Goal: Information Seeking & Learning: Learn about a topic

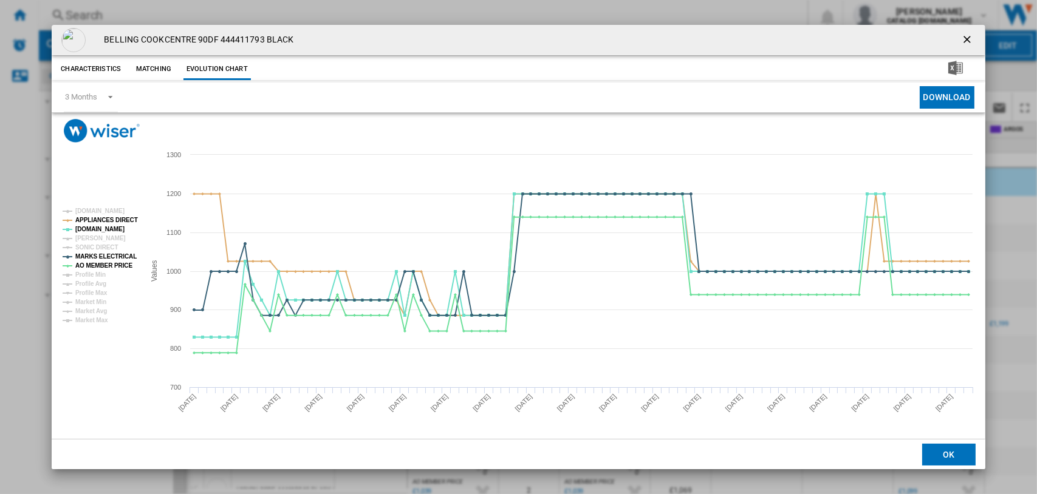
click at [828, 37] on ng-md-icon "getI18NText('BUTTONS.CLOSE_DIALOG')" at bounding box center [968, 40] width 15 height 15
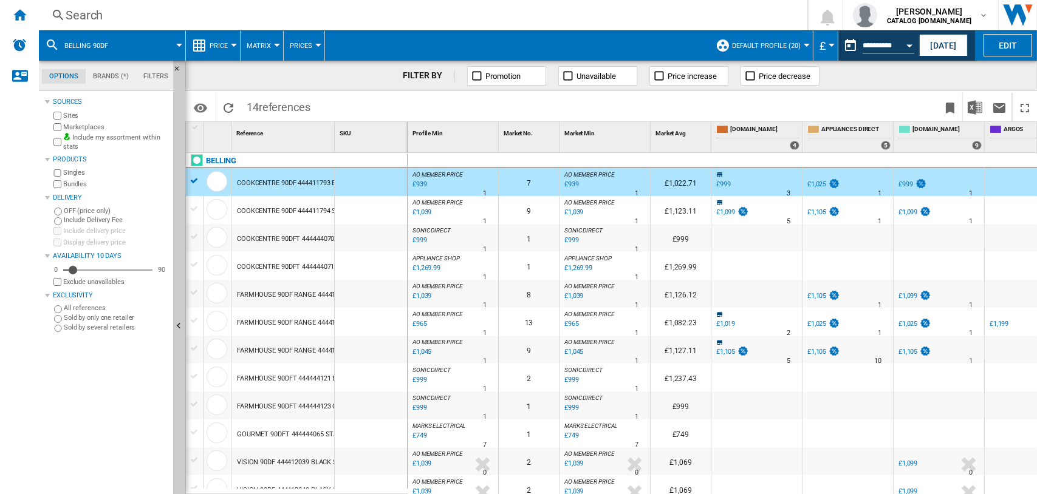
click at [78, 12] on div "Search" at bounding box center [421, 15] width 710 height 17
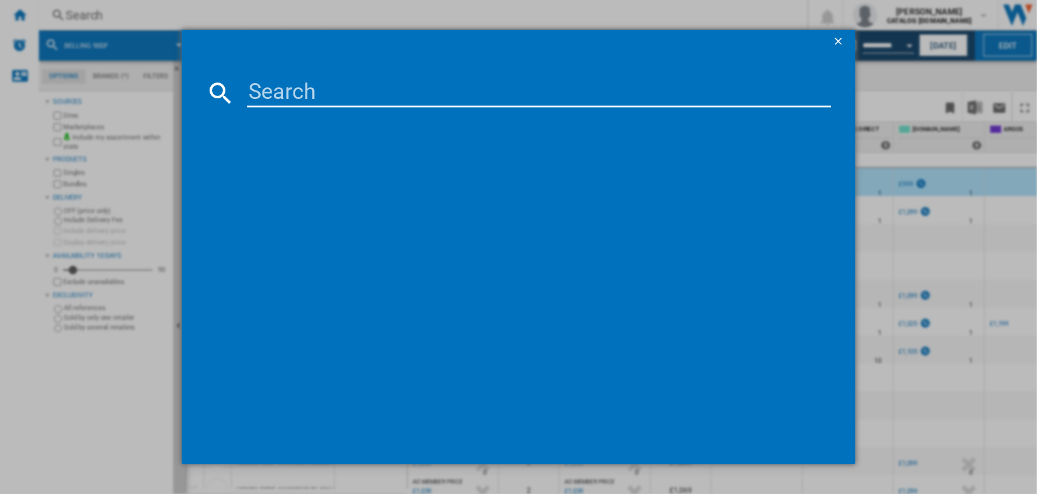
click at [296, 83] on input at bounding box center [539, 92] width 584 height 29
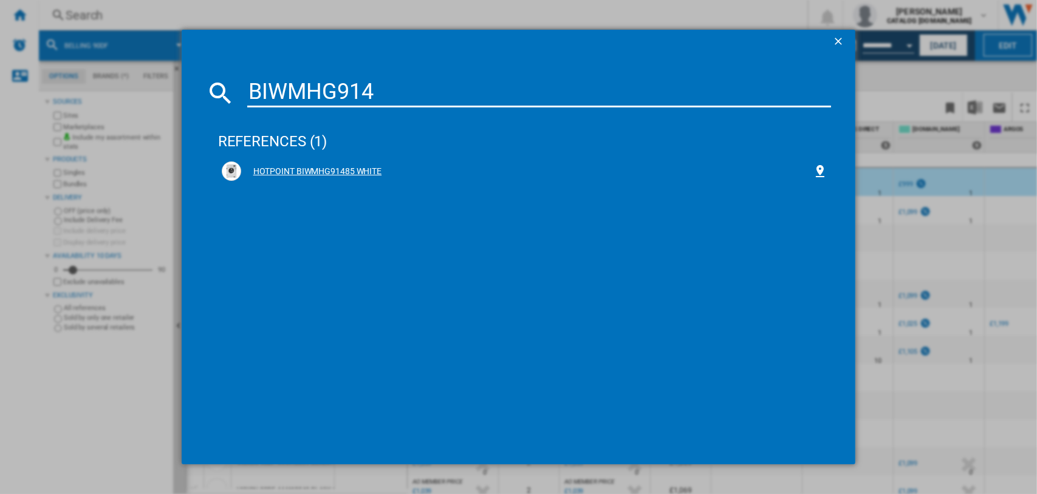
type input "BIWMHG914"
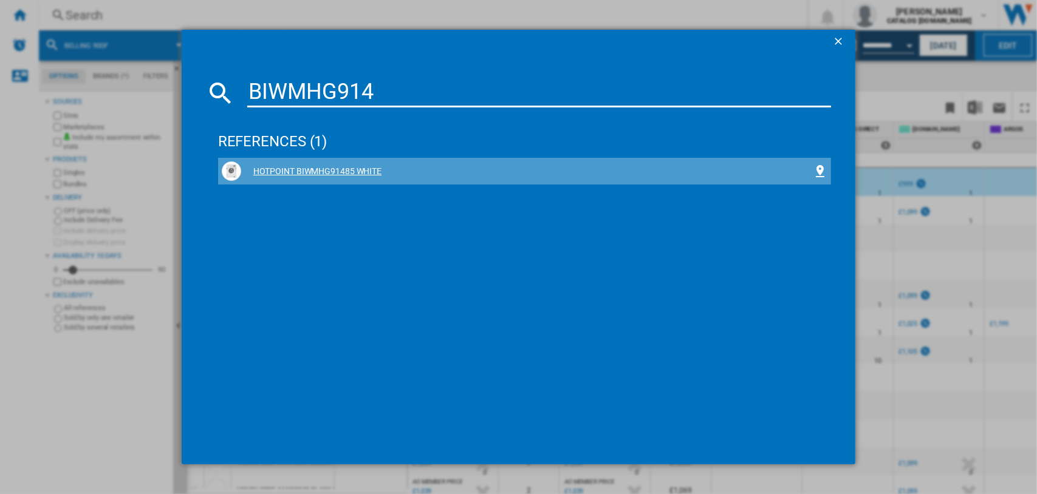
click at [369, 171] on div "HOTPOINT BIWMHG91485 WHITE" at bounding box center [527, 172] width 572 height 12
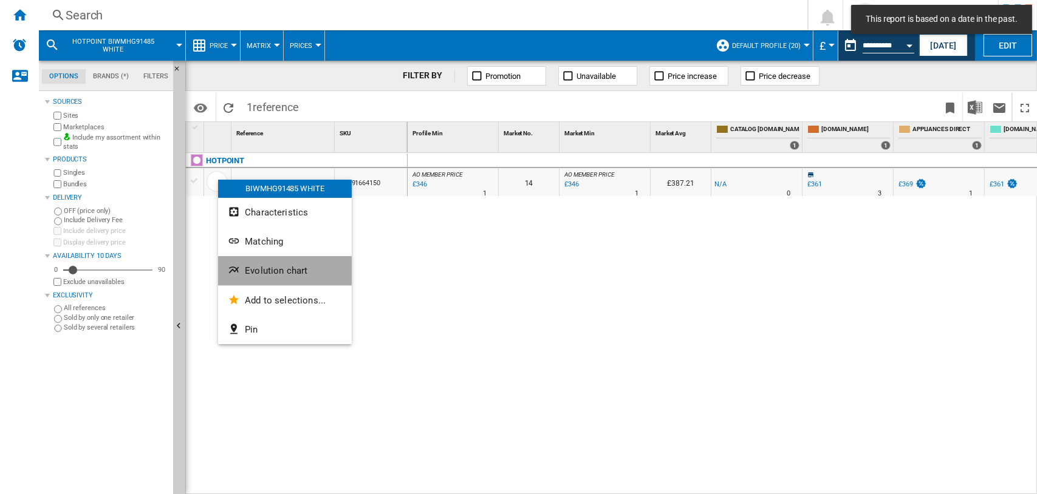
click at [273, 272] on span "Evolution chart" at bounding box center [276, 270] width 63 height 11
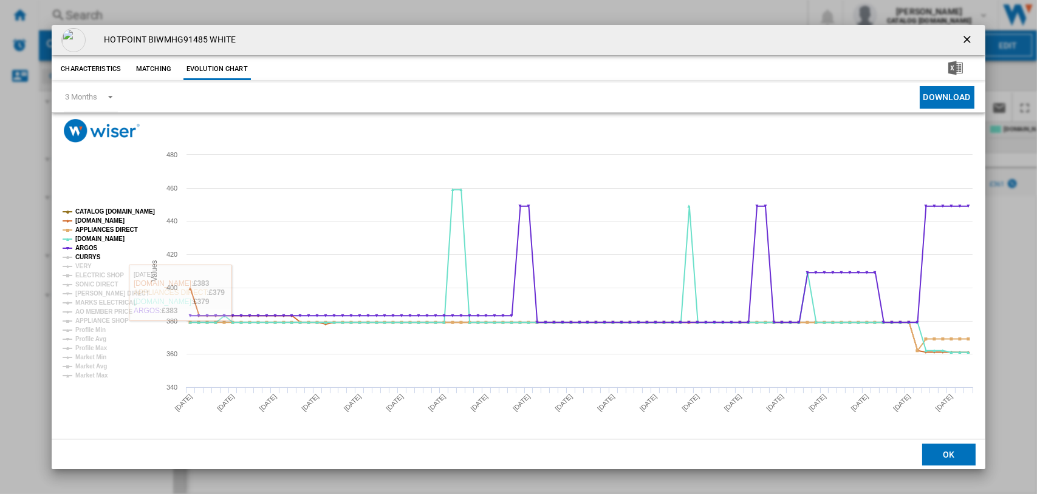
click at [85, 255] on tspan "CURRYS" at bounding box center [88, 257] width 26 height 7
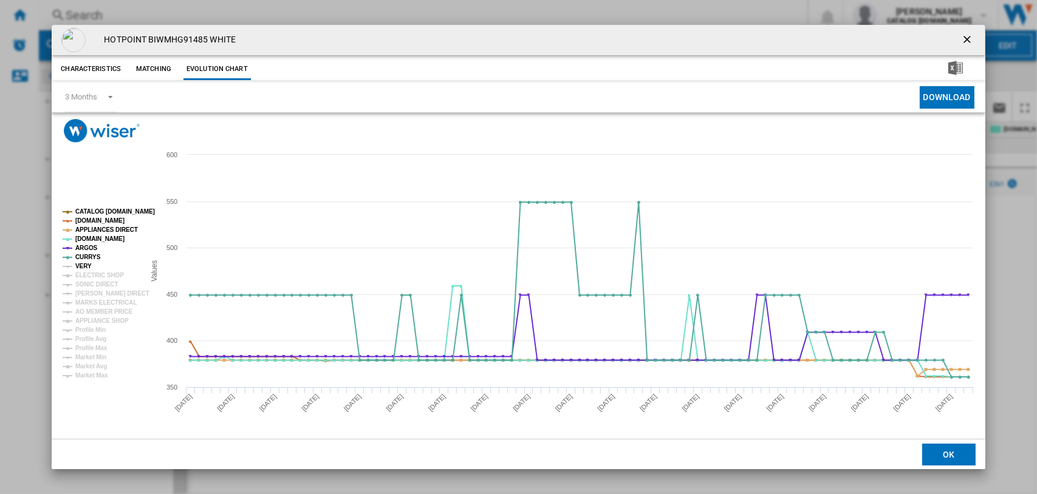
click at [84, 264] on tspan "VERY" at bounding box center [83, 266] width 16 height 7
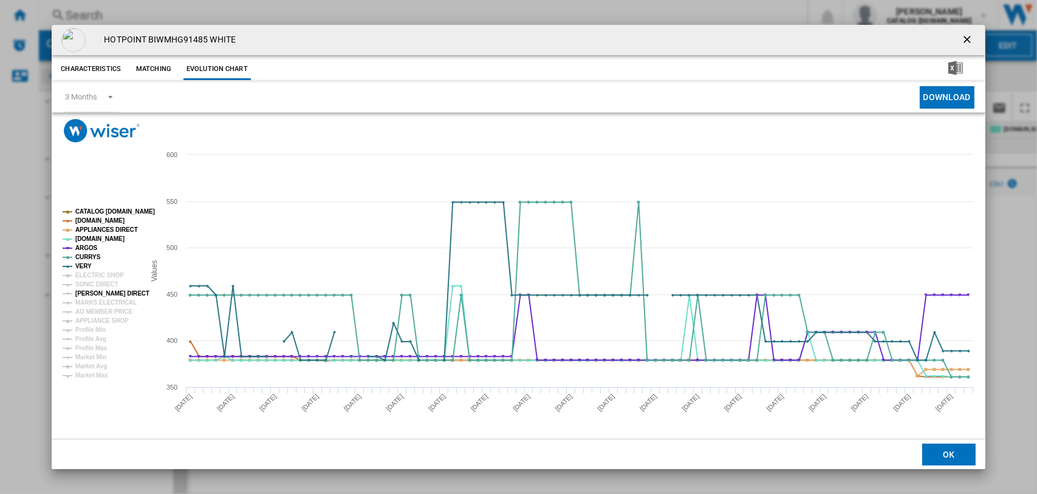
click at [91, 291] on tspan "[PERSON_NAME] DIRECT" at bounding box center [112, 293] width 74 height 7
click at [94, 301] on tspan "MARKS ELECTRICAL" at bounding box center [105, 302] width 61 height 7
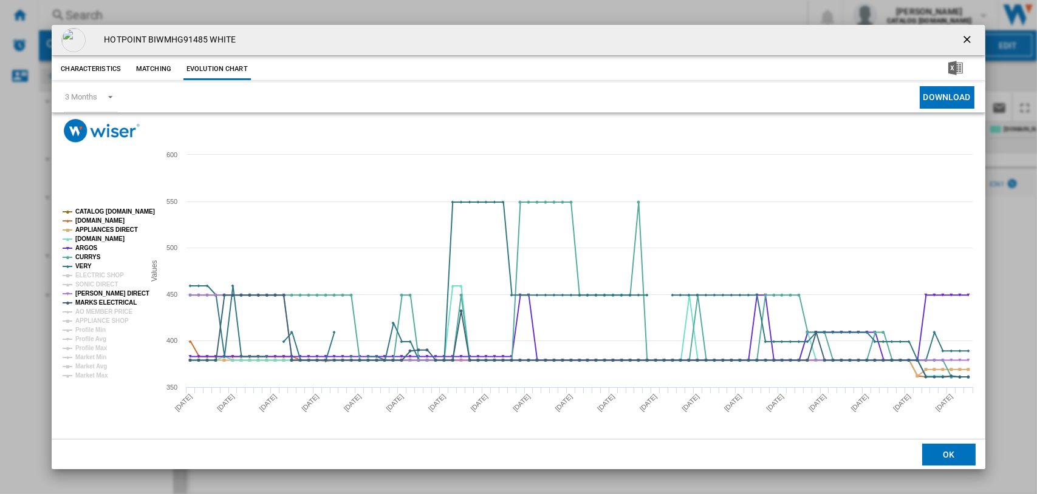
click at [121, 213] on tspan "CATALOG [DOMAIN_NAME]" at bounding box center [115, 211] width 80 height 7
click at [104, 219] on tspan "[DOMAIN_NAME]" at bounding box center [99, 220] width 49 height 7
click at [94, 230] on tspan "APPLIANCES DIRECT" at bounding box center [106, 230] width 63 height 7
click at [90, 237] on tspan "[DOMAIN_NAME]" at bounding box center [99, 239] width 49 height 7
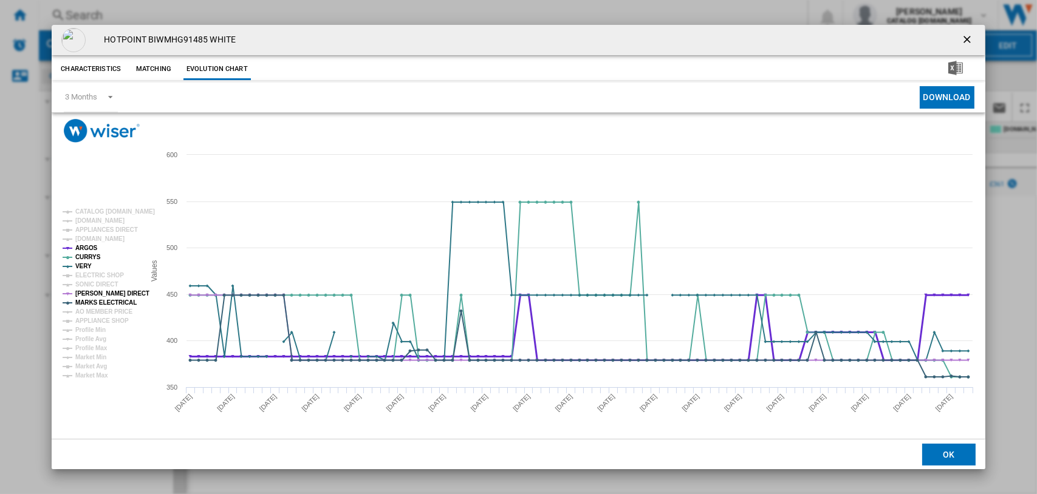
click at [86, 247] on tspan "ARGOS" at bounding box center [86, 248] width 22 height 7
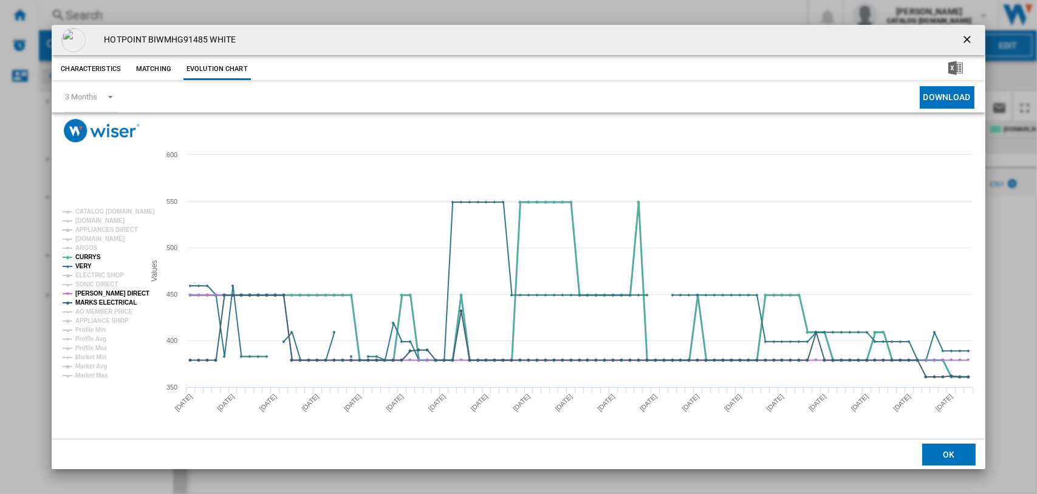
click at [84, 254] on tspan "CURRYS" at bounding box center [88, 257] width 26 height 7
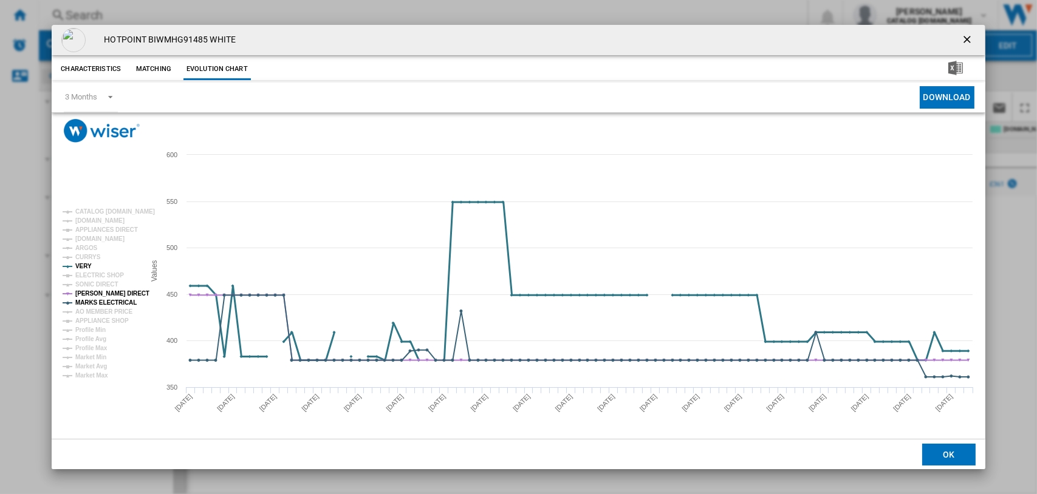
click at [84, 263] on tspan "VERY" at bounding box center [83, 266] width 16 height 7
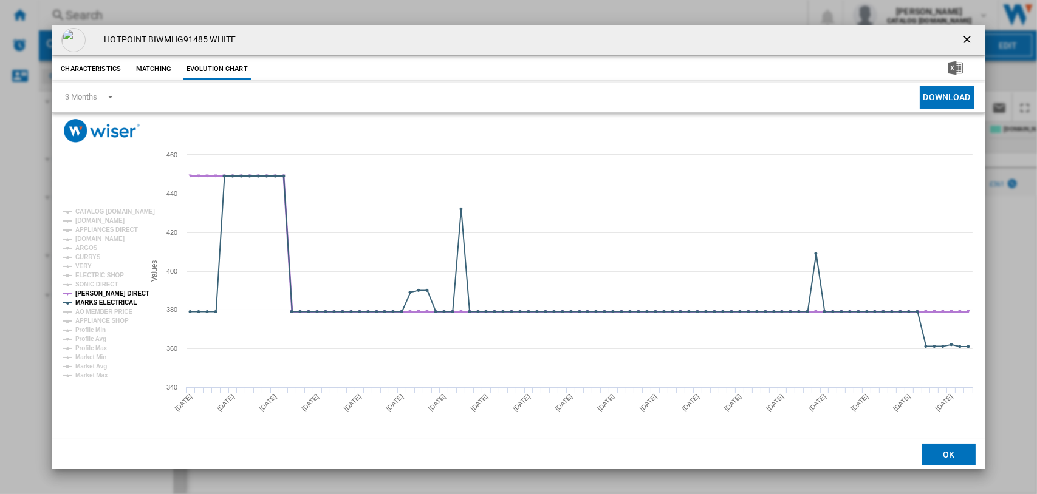
click at [92, 292] on tspan "[PERSON_NAME] DIRECT" at bounding box center [112, 293] width 74 height 7
click at [91, 299] on tspan "MARKS ELECTRICAL" at bounding box center [105, 302] width 61 height 7
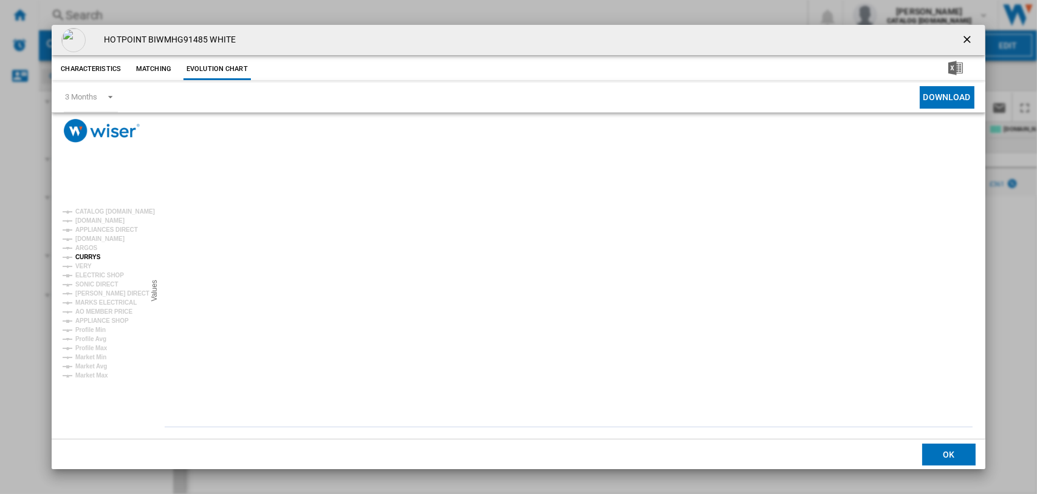
click at [85, 257] on tspan "CURRYS" at bounding box center [88, 257] width 26 height 7
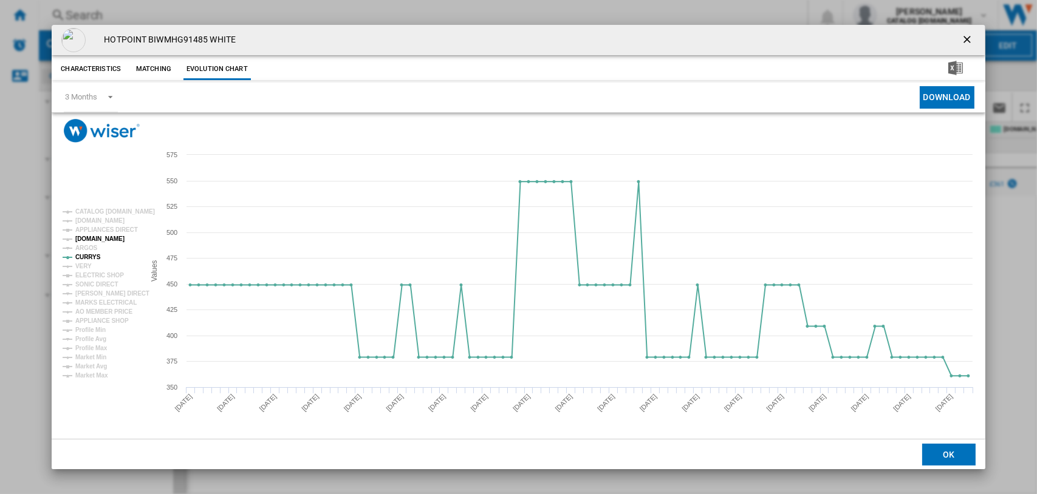
click at [89, 239] on tspan "[DOMAIN_NAME]" at bounding box center [99, 239] width 49 height 7
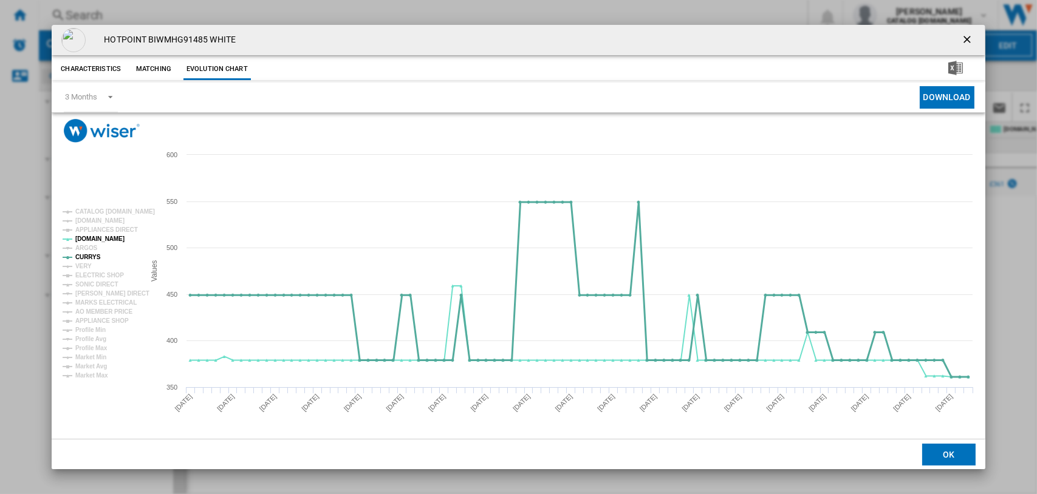
click at [91, 255] on tspan "CURRYS" at bounding box center [88, 257] width 26 height 7
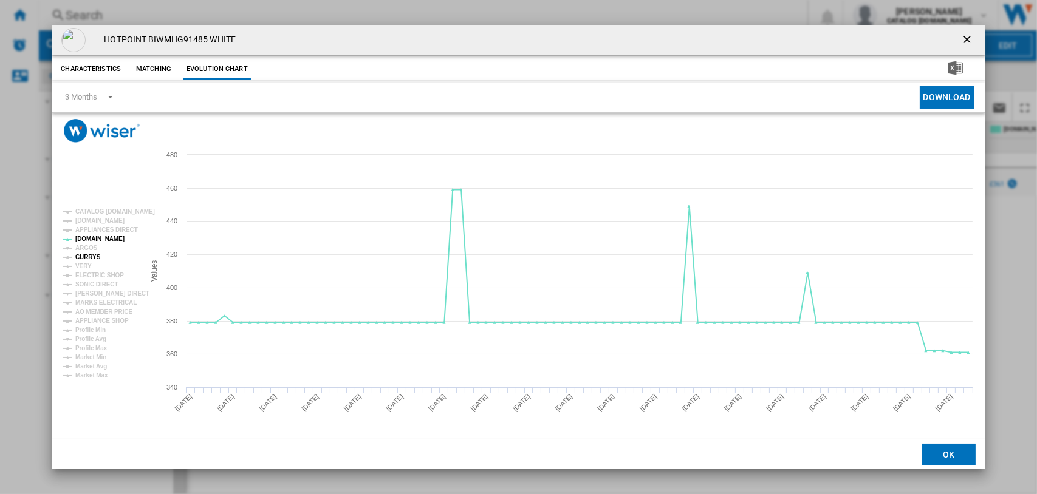
click at [89, 258] on tspan "CURRYS" at bounding box center [88, 257] width 26 height 7
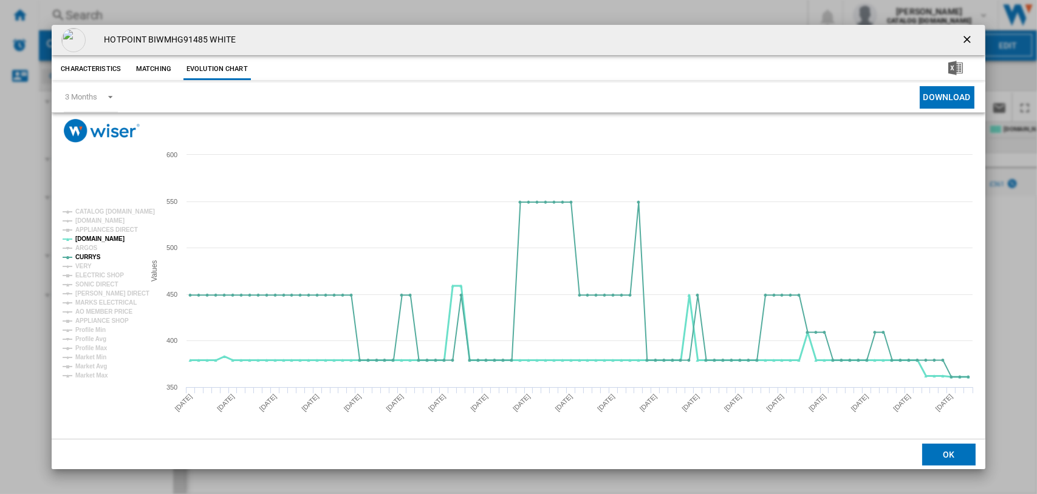
click at [89, 236] on tspan "[DOMAIN_NAME]" at bounding box center [99, 239] width 49 height 7
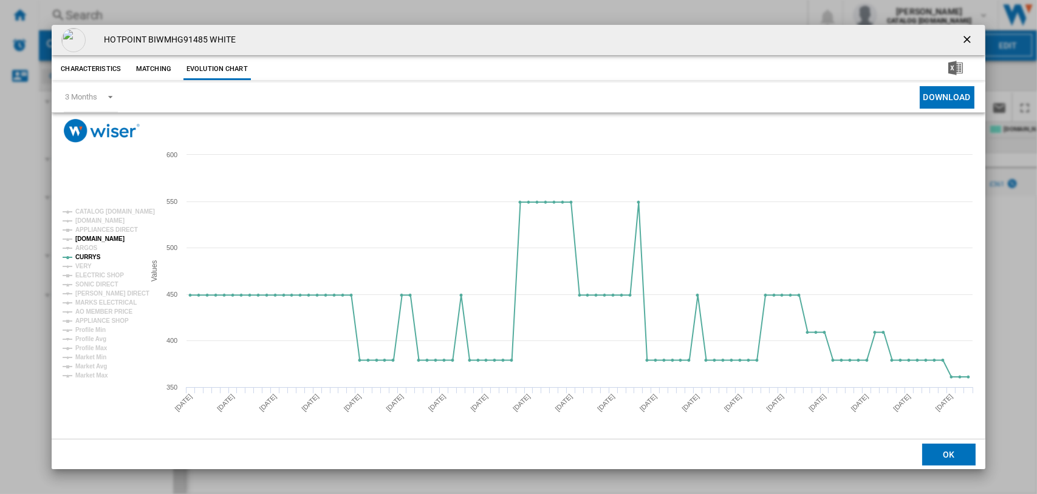
click at [86, 238] on tspan "[DOMAIN_NAME]" at bounding box center [99, 239] width 49 height 7
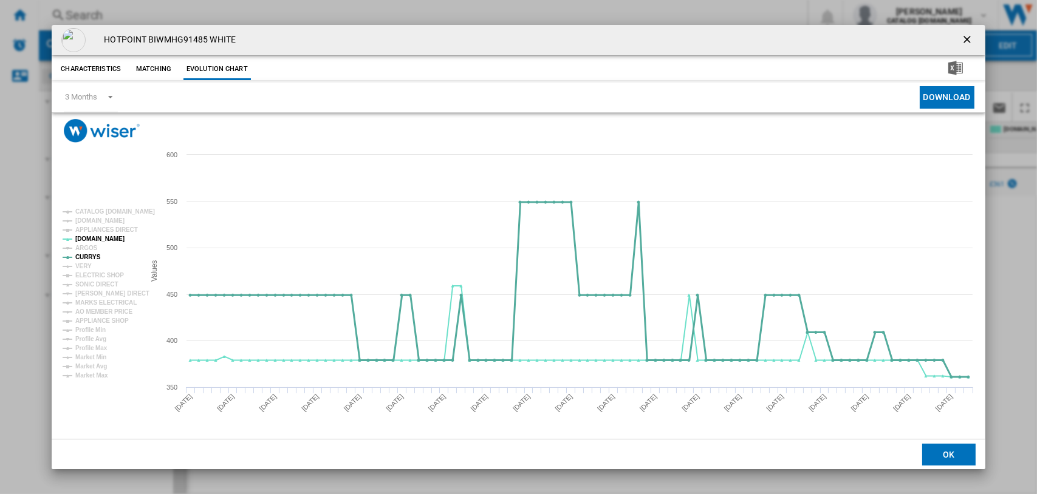
click at [88, 258] on tspan "CURRYS" at bounding box center [88, 257] width 26 height 7
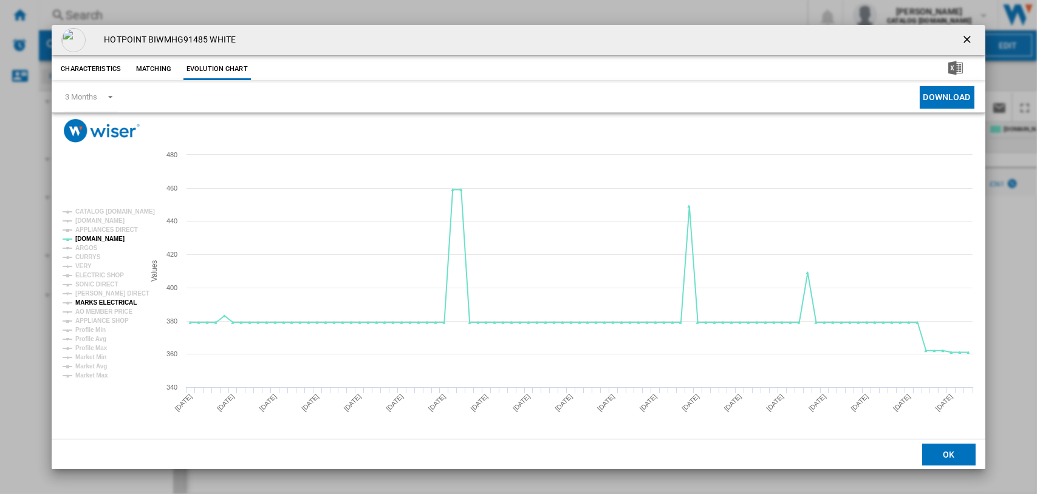
click at [89, 304] on tspan "MARKS ELECTRICAL" at bounding box center [105, 302] width 61 height 7
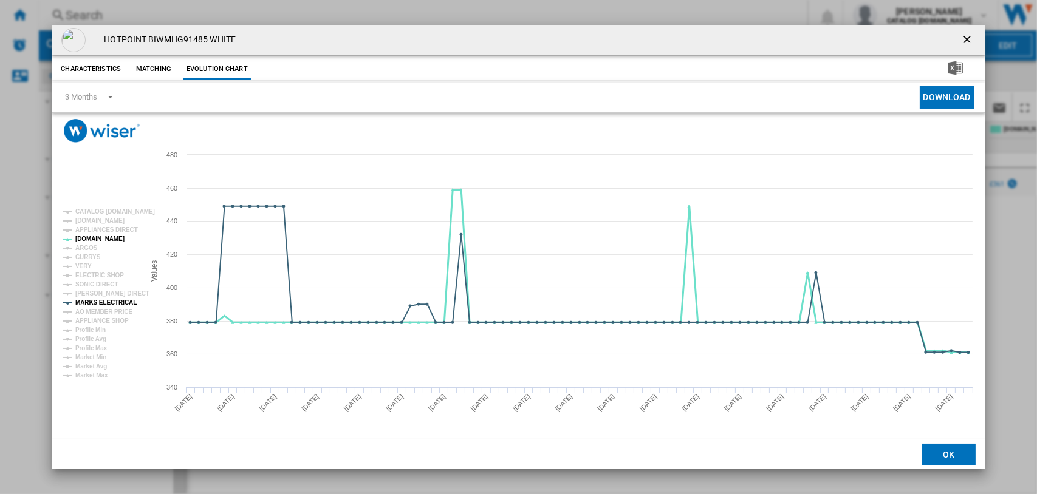
click at [89, 241] on tspan "[DOMAIN_NAME]" at bounding box center [99, 239] width 49 height 7
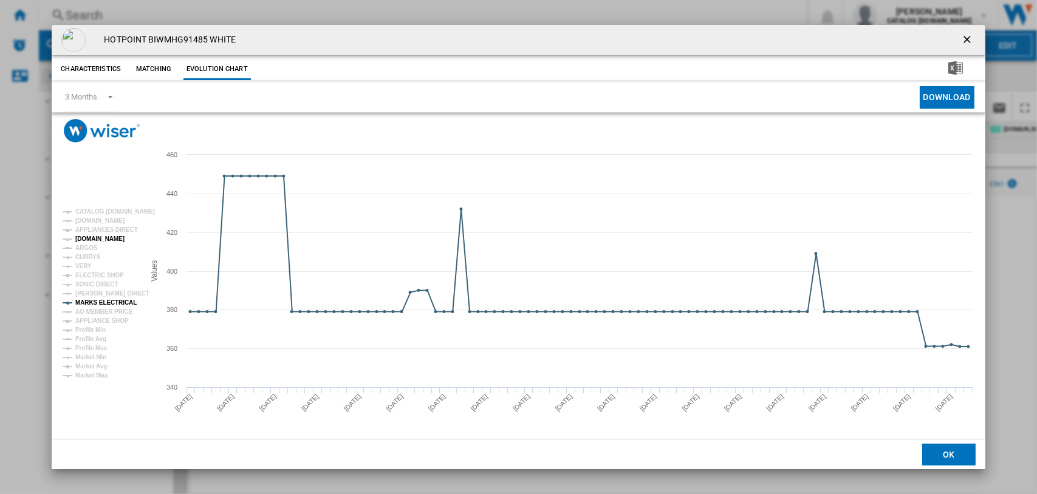
click at [91, 239] on tspan "[DOMAIN_NAME]" at bounding box center [99, 239] width 49 height 7
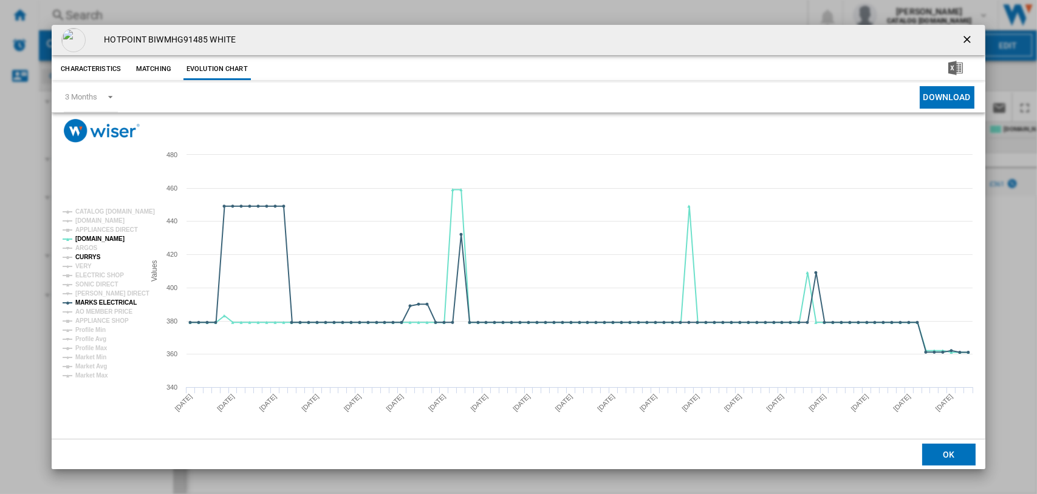
click at [90, 257] on tspan "CURRYS" at bounding box center [88, 257] width 26 height 7
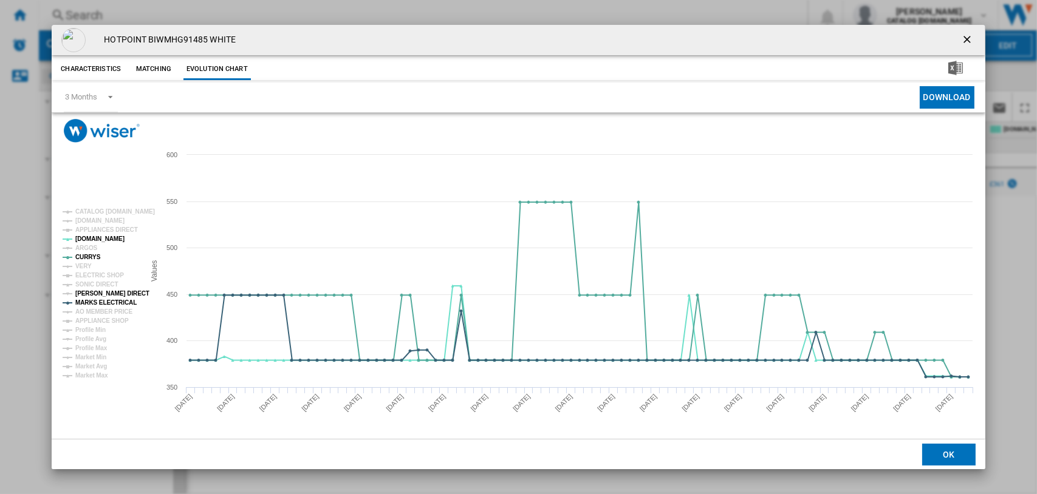
click at [97, 291] on tspan "[PERSON_NAME] DIRECT" at bounding box center [112, 293] width 74 height 7
click at [91, 258] on tspan "CURRYS" at bounding box center [88, 257] width 26 height 7
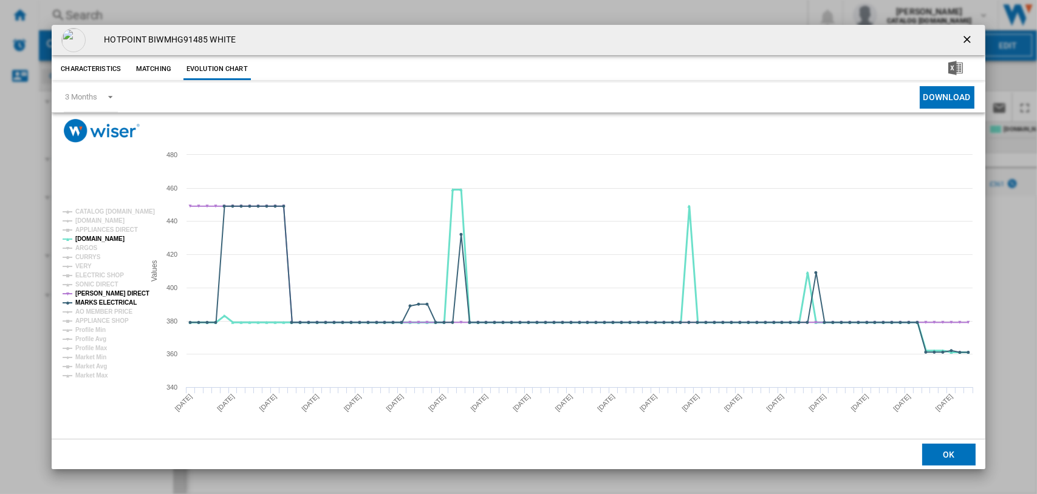
click at [91, 239] on tspan "[DOMAIN_NAME]" at bounding box center [99, 239] width 49 height 7
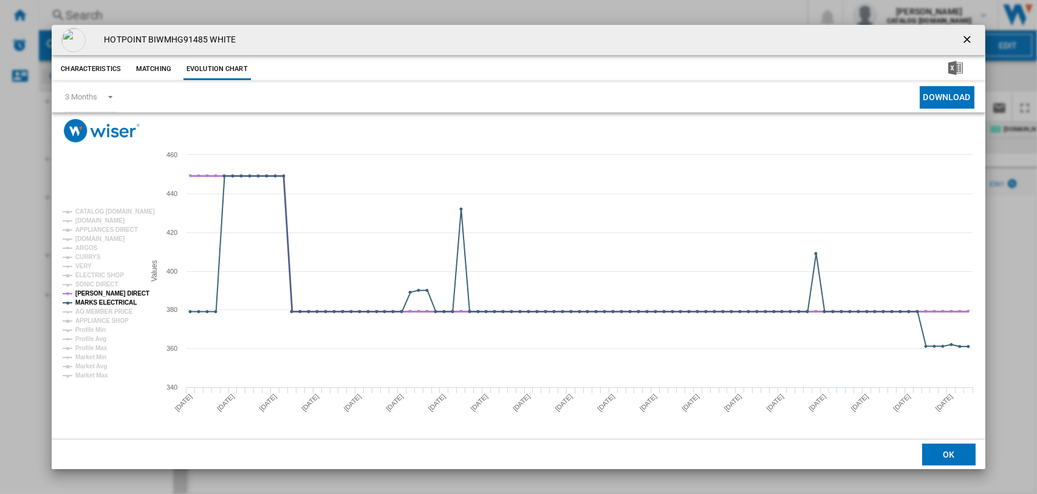
click at [94, 292] on tspan "[PERSON_NAME] DIRECT" at bounding box center [112, 293] width 74 height 7
click at [96, 304] on tspan "MARKS ELECTRICAL" at bounding box center [105, 302] width 61 height 7
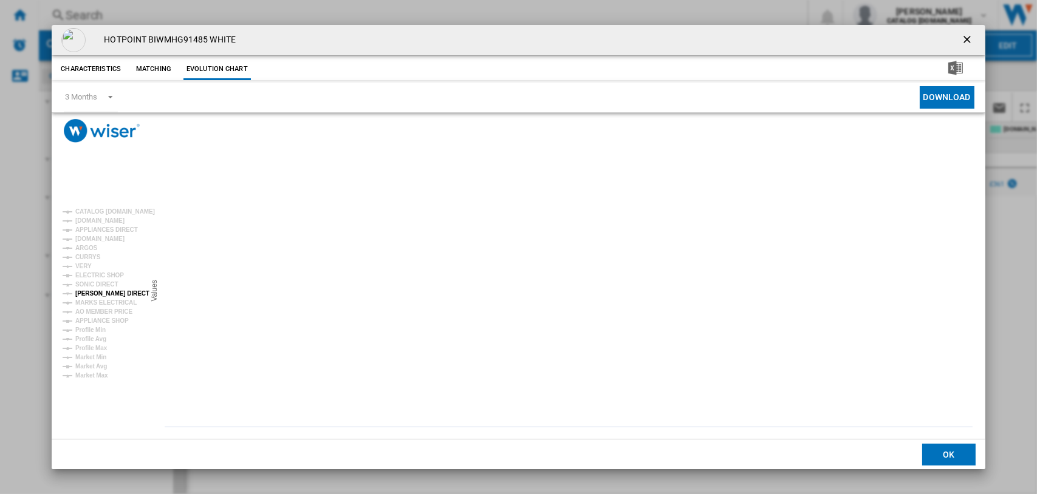
click at [96, 290] on tspan "[PERSON_NAME] DIRECT" at bounding box center [112, 293] width 74 height 7
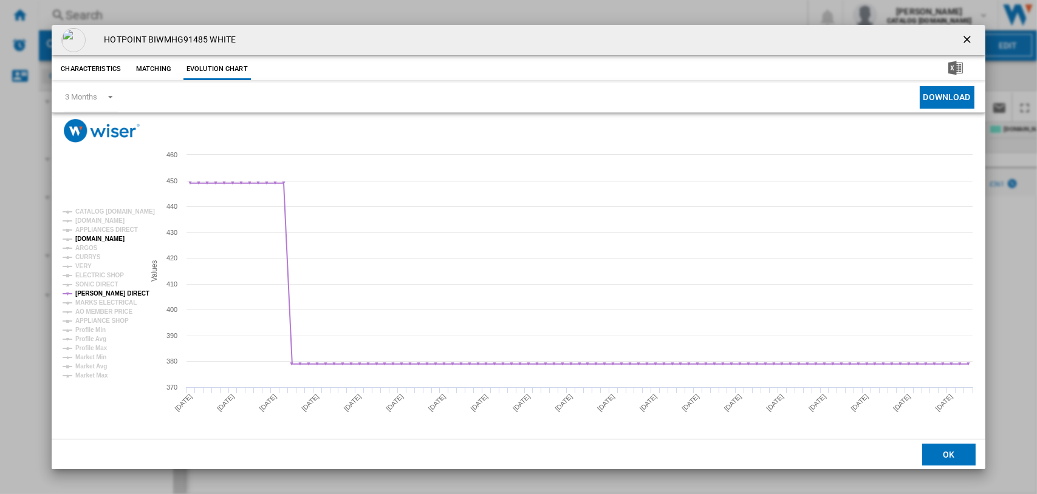
click at [86, 240] on tspan "[DOMAIN_NAME]" at bounding box center [99, 239] width 49 height 7
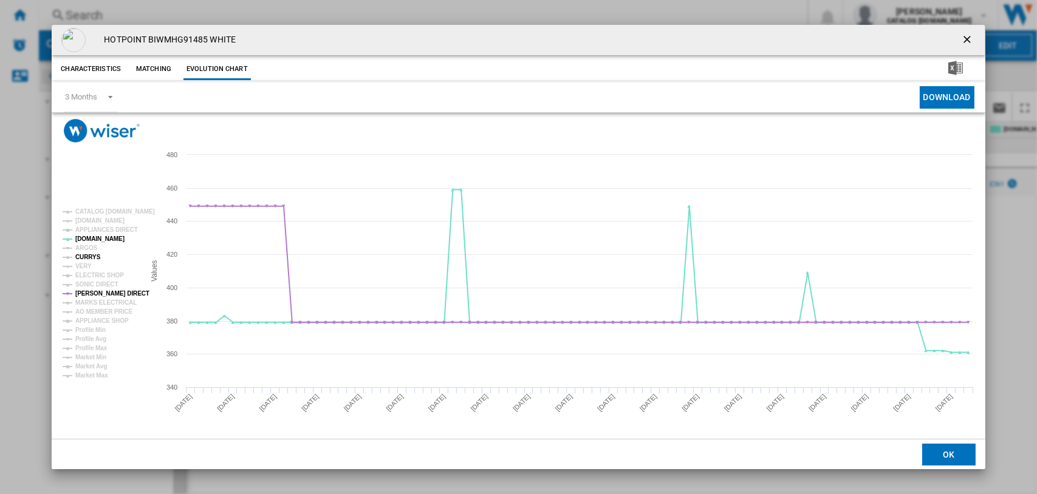
click at [92, 258] on tspan "CURRYS" at bounding box center [88, 257] width 26 height 7
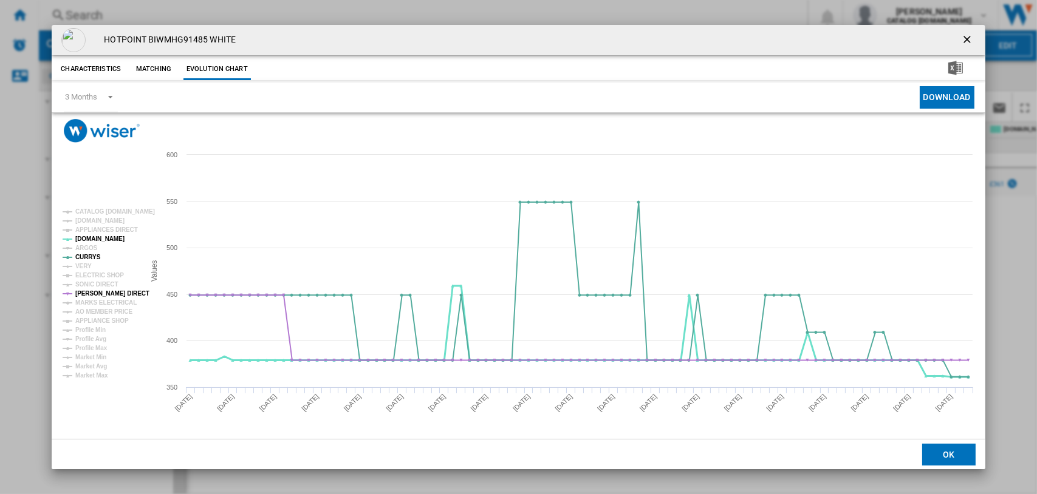
click at [89, 238] on tspan "[DOMAIN_NAME]" at bounding box center [99, 239] width 49 height 7
click at [828, 39] on ng-md-icon "getI18NText('BUTTONS.CLOSE_DIALOG')" at bounding box center [968, 40] width 15 height 15
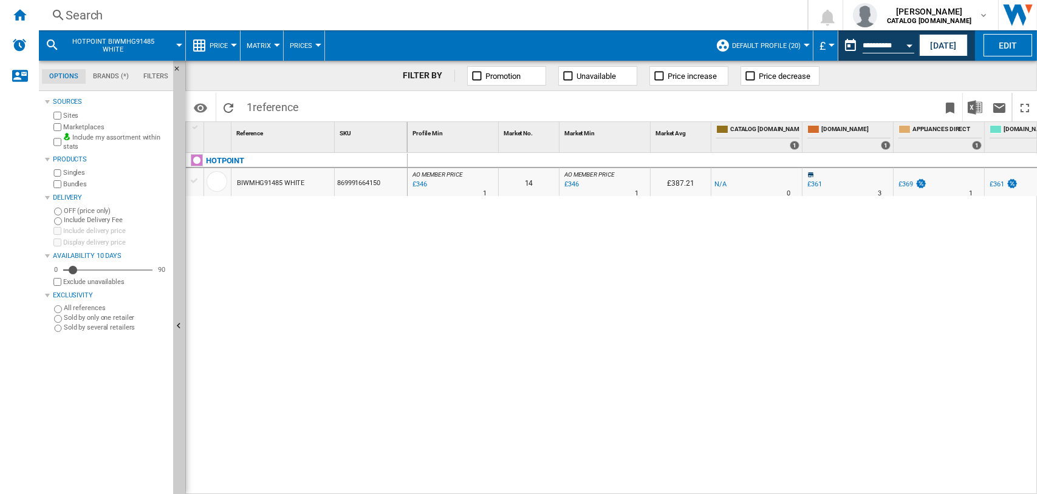
click at [73, 15] on div "Search" at bounding box center [421, 15] width 710 height 17
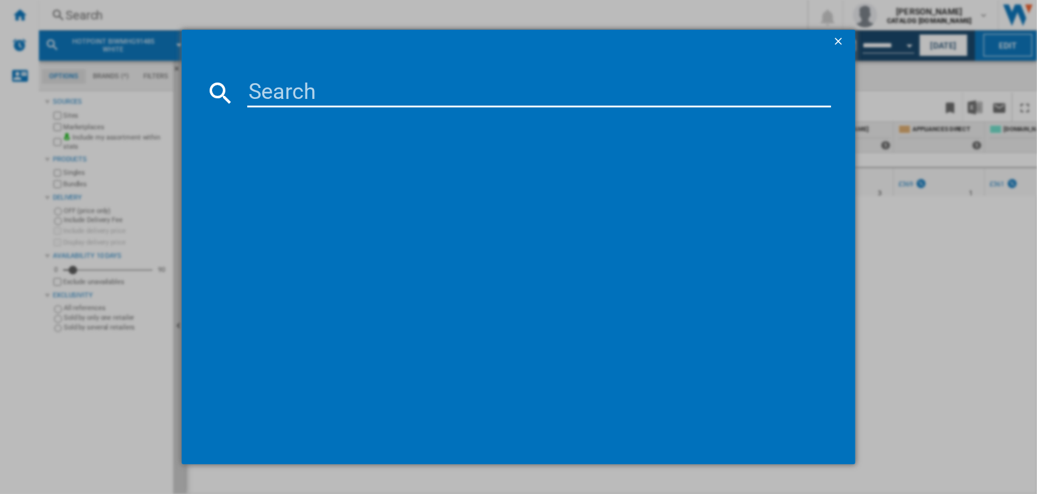
click at [296, 95] on input at bounding box center [539, 92] width 584 height 29
type input "D2IHL"
click at [309, 167] on div "INDESIT D2IHL326 WHITE" at bounding box center [527, 172] width 572 height 12
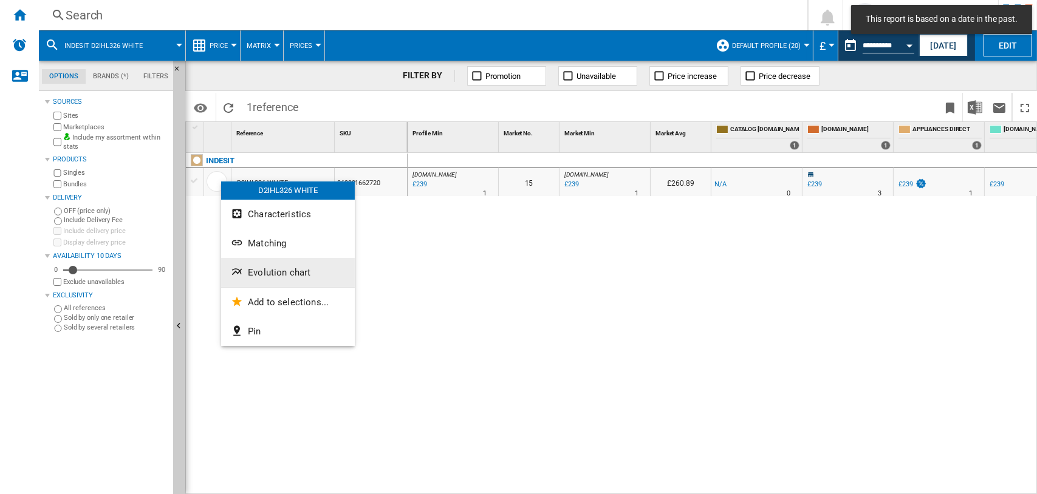
click at [268, 271] on span "Evolution chart" at bounding box center [279, 272] width 63 height 11
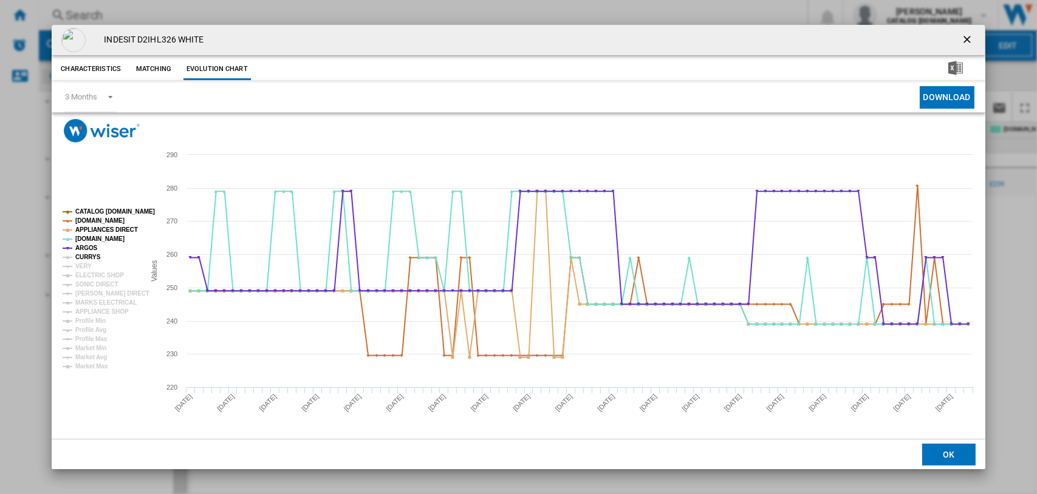
click at [84, 255] on tspan "CURRYS" at bounding box center [88, 257] width 26 height 7
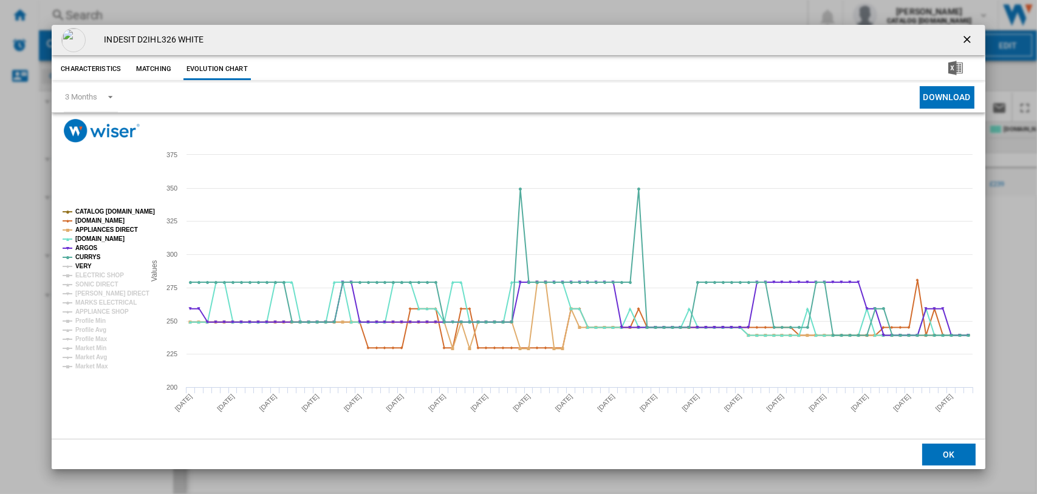
click at [84, 263] on tspan "VERY" at bounding box center [83, 266] width 16 height 7
click at [90, 292] on tspan "[PERSON_NAME] DIRECT" at bounding box center [112, 293] width 74 height 7
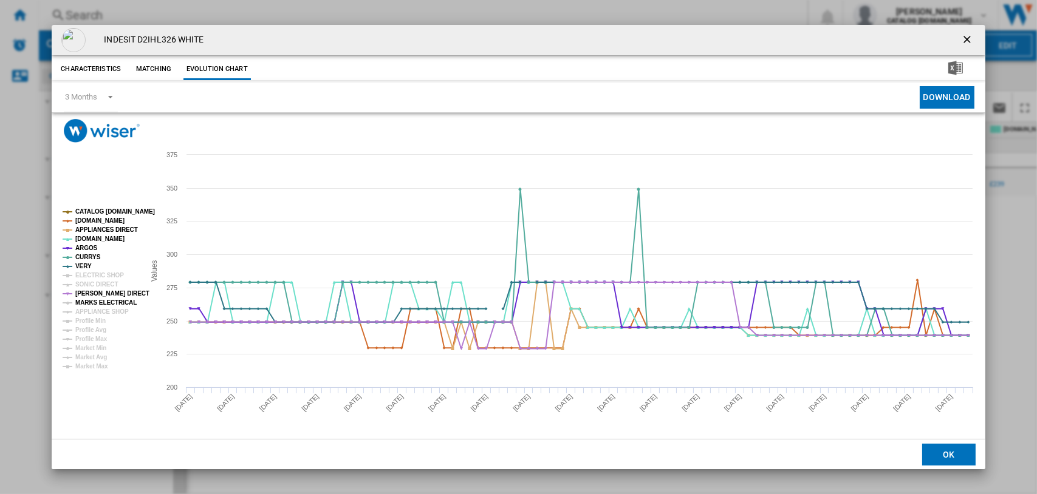
click at [90, 301] on tspan "MARKS ELECTRICAL" at bounding box center [105, 302] width 61 height 7
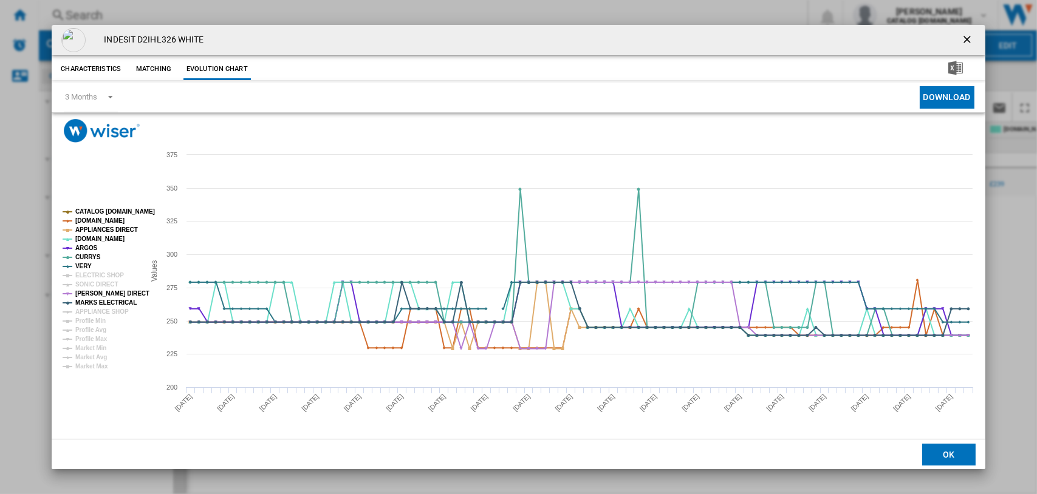
click at [92, 209] on tspan "CATALOG [DOMAIN_NAME]" at bounding box center [115, 211] width 80 height 7
click at [97, 220] on tspan "[DOMAIN_NAME]" at bounding box center [99, 220] width 49 height 7
click at [96, 229] on tspan "APPLIANCES DIRECT" at bounding box center [106, 230] width 63 height 7
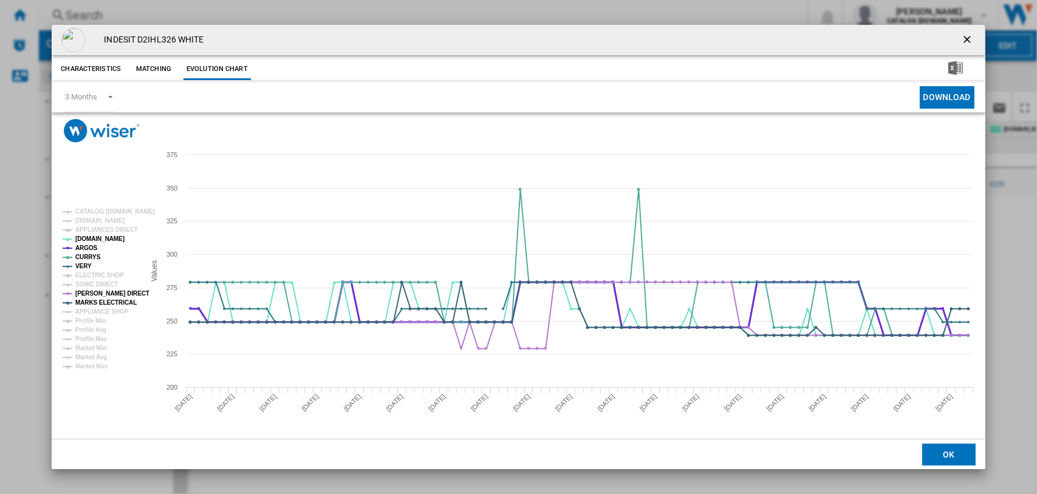
click at [86, 248] on tspan "ARGOS" at bounding box center [86, 248] width 22 height 7
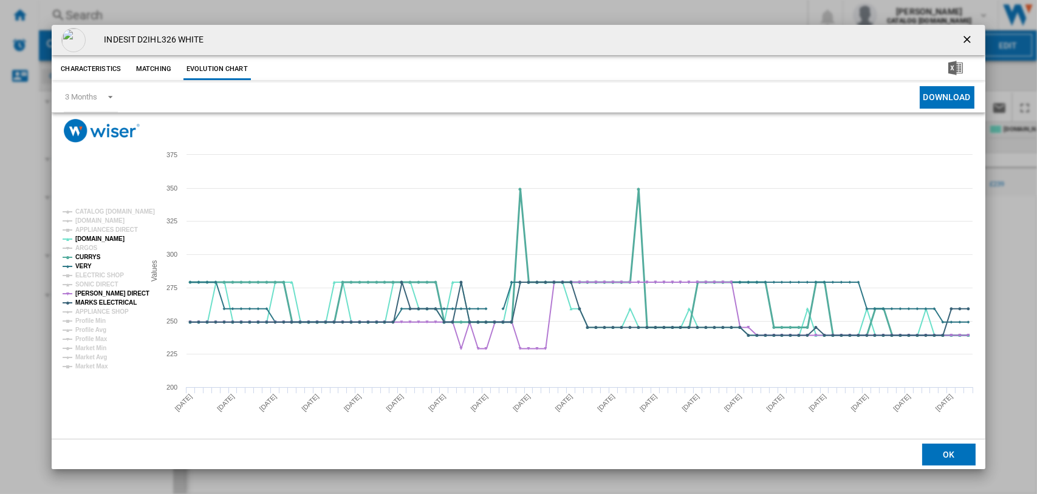
click at [91, 259] on tspan "CURRYS" at bounding box center [88, 257] width 26 height 7
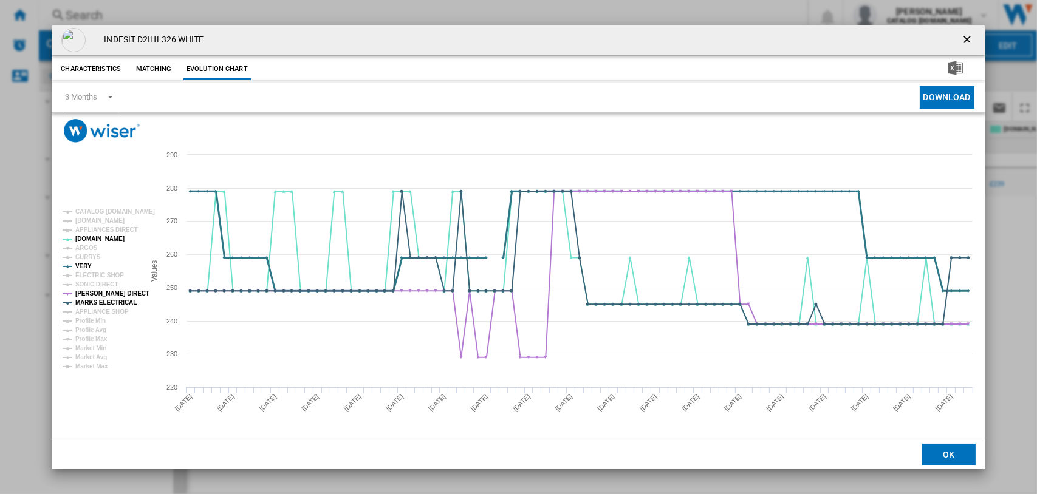
click at [83, 265] on tspan "VERY" at bounding box center [83, 266] width 16 height 7
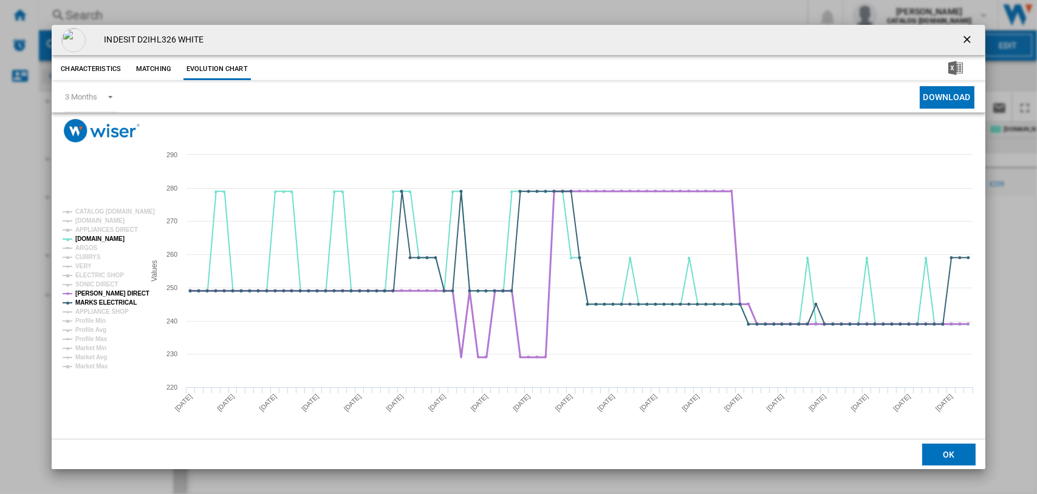
click at [89, 290] on tspan "[PERSON_NAME] DIRECT" at bounding box center [112, 293] width 74 height 7
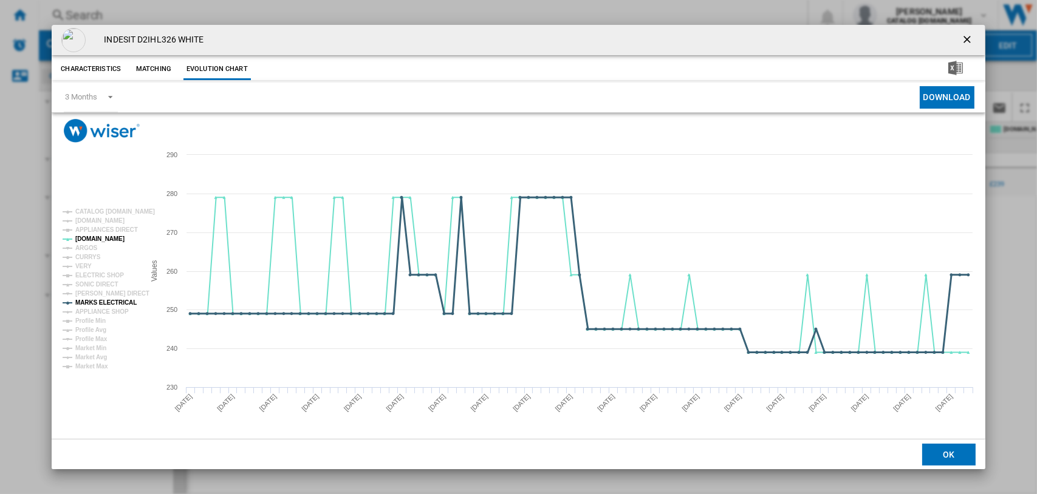
click at [92, 299] on tspan "MARKS ELECTRICAL" at bounding box center [105, 302] width 61 height 7
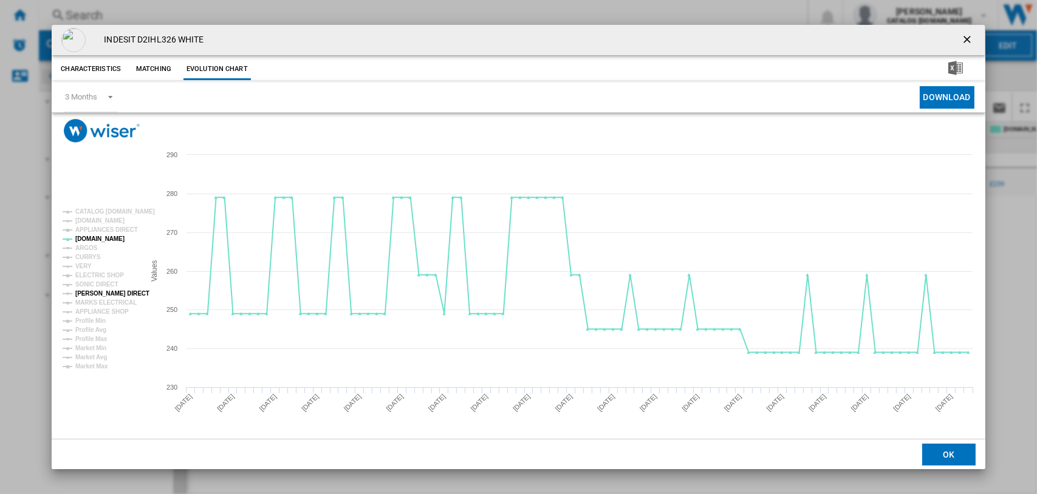
click at [95, 290] on tspan "[PERSON_NAME] DIRECT" at bounding box center [112, 293] width 74 height 7
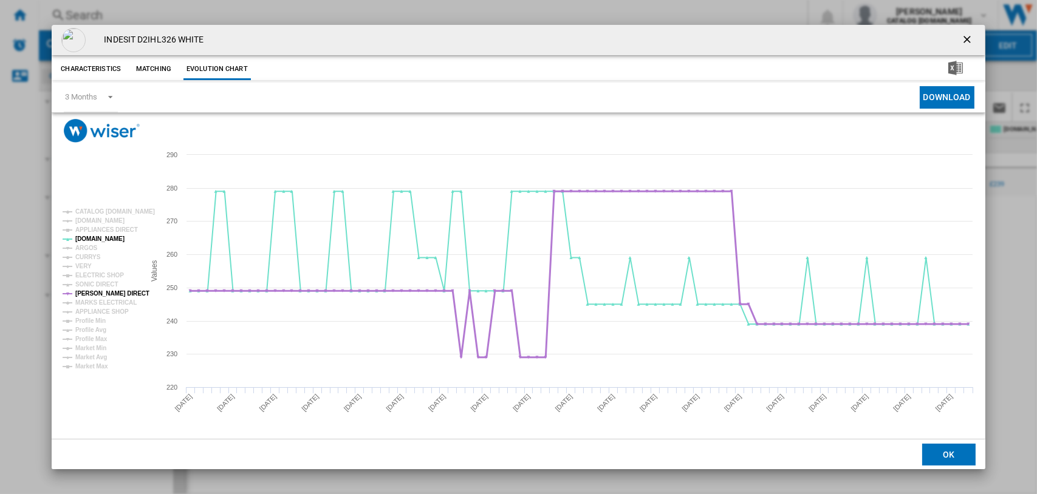
click at [98, 290] on tspan "[PERSON_NAME] DIRECT" at bounding box center [112, 293] width 74 height 7
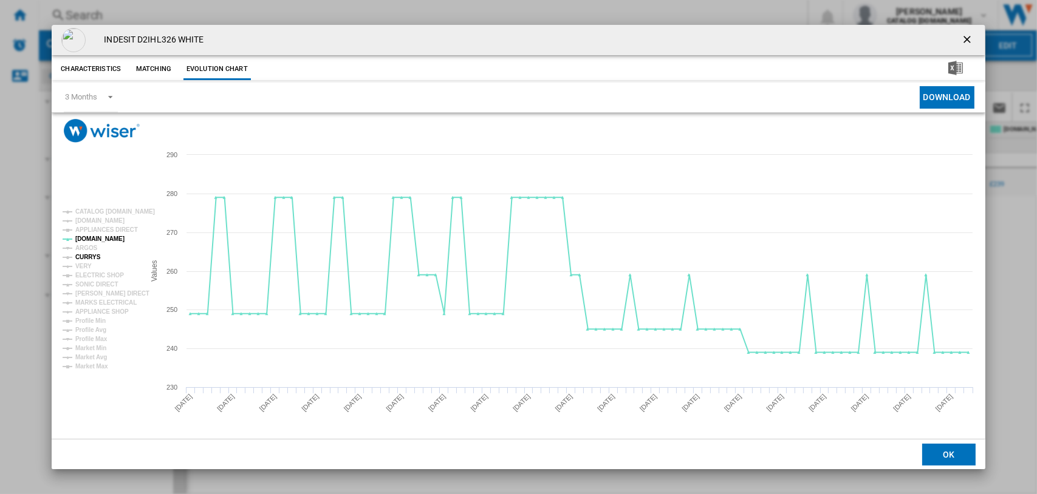
click at [84, 257] on tspan "CURRYS" at bounding box center [88, 257] width 26 height 7
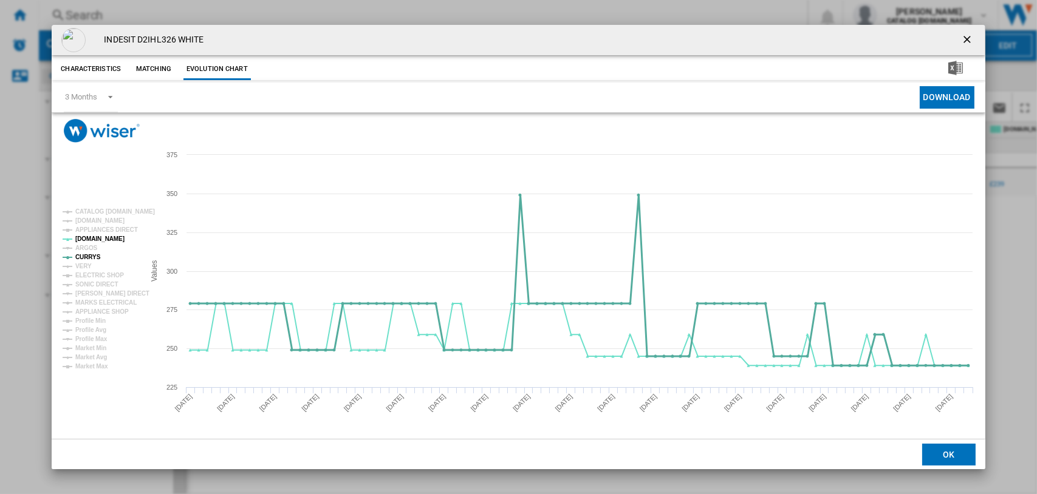
click at [84, 257] on tspan "CURRYS" at bounding box center [88, 257] width 26 height 7
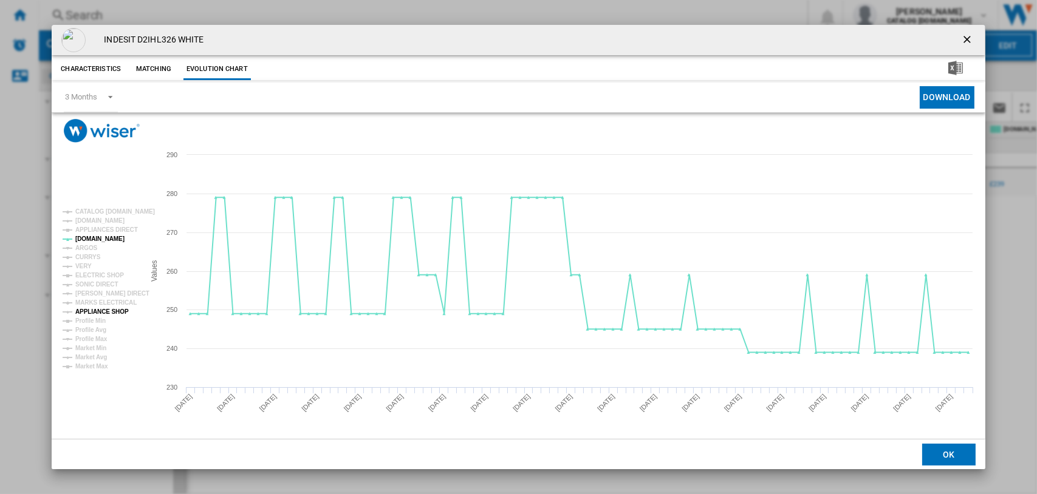
click at [101, 309] on tspan "APPLIANCE SHOP" at bounding box center [101, 312] width 53 height 7
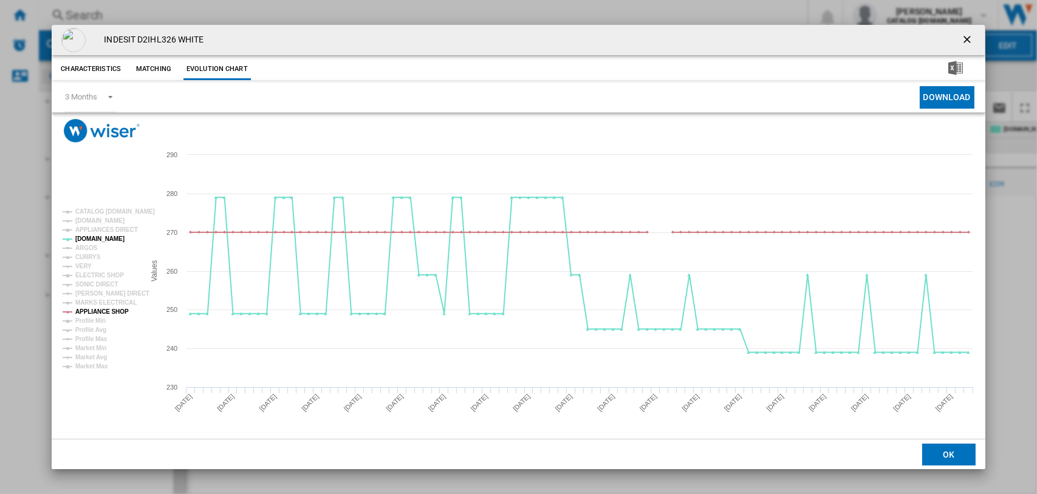
click at [101, 309] on tspan "APPLIANCE SHOP" at bounding box center [101, 312] width 53 height 7
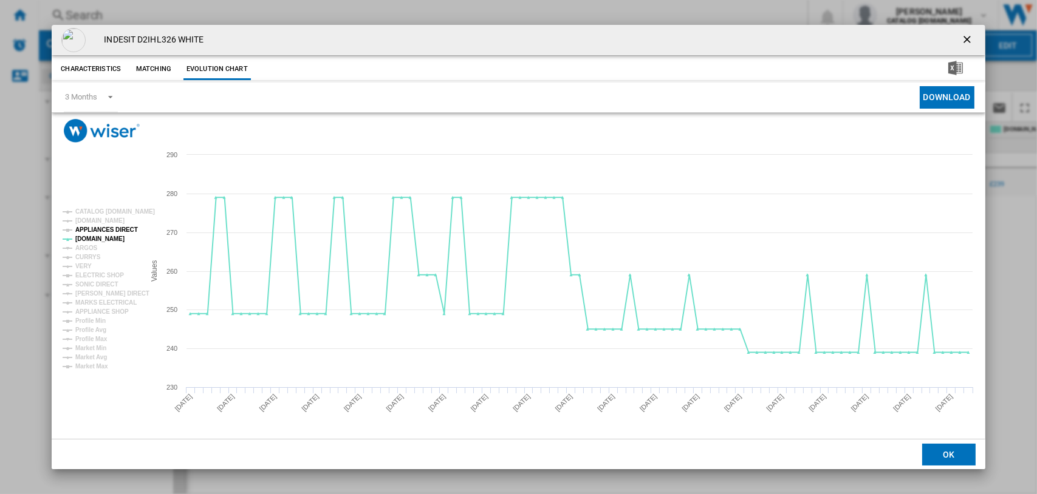
click at [99, 227] on tspan "APPLIANCES DIRECT" at bounding box center [106, 230] width 63 height 7
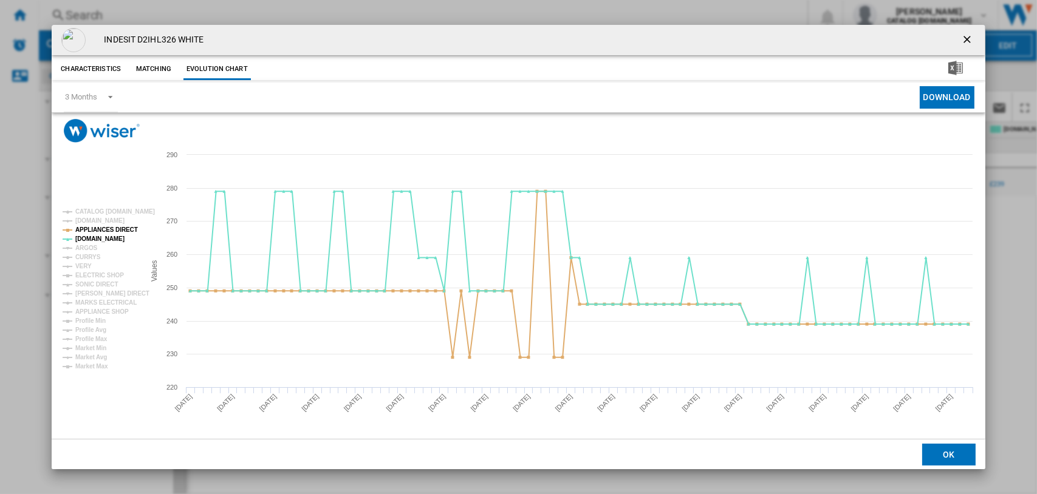
click at [828, 43] on ng-md-icon "getI18NText('BUTTONS.CLOSE_DIALOG')" at bounding box center [968, 40] width 15 height 15
